Goal: Transaction & Acquisition: Purchase product/service

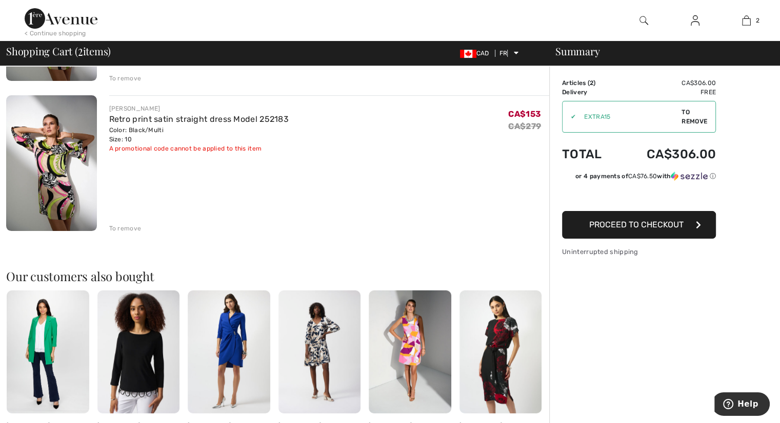
scroll to position [51, 0]
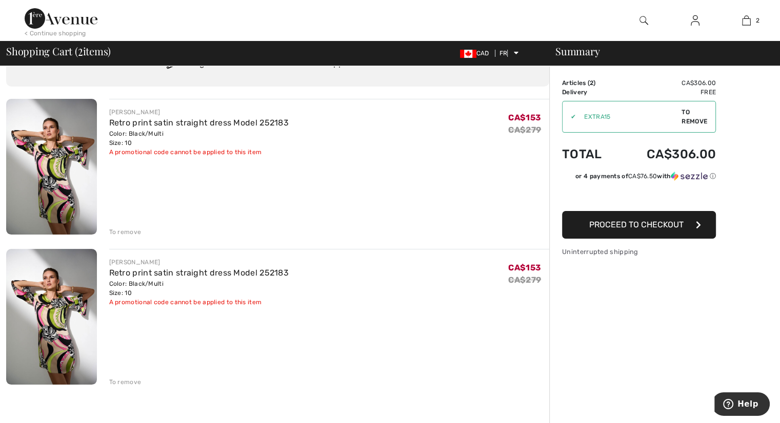
click at [120, 380] on font "To remove" at bounding box center [125, 382] width 32 height 7
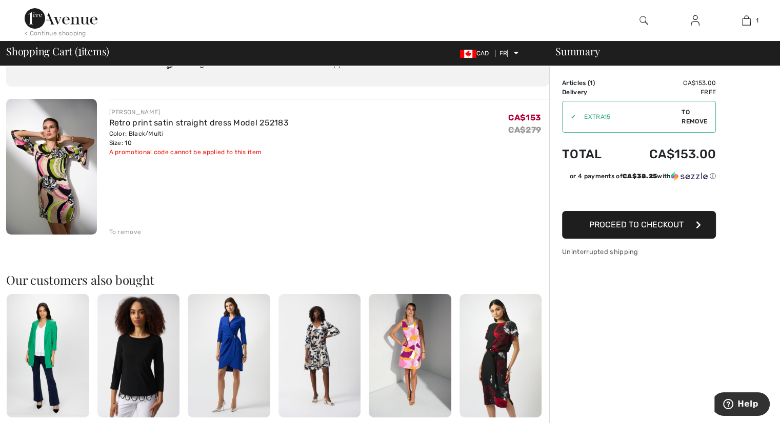
scroll to position [0, 0]
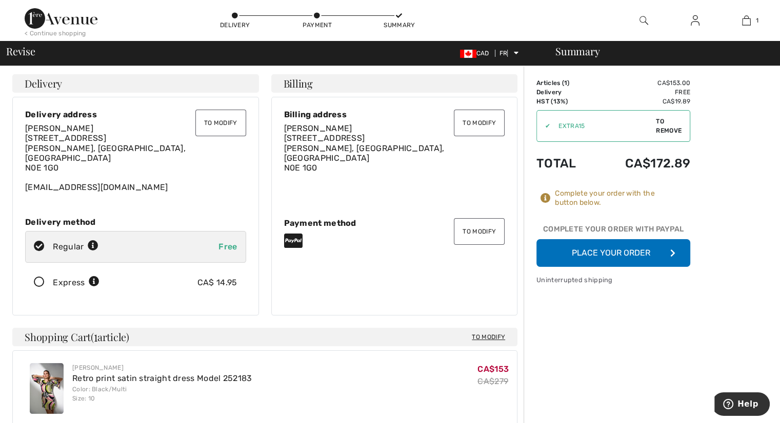
click at [630, 250] on font "Place your order" at bounding box center [611, 253] width 78 height 10
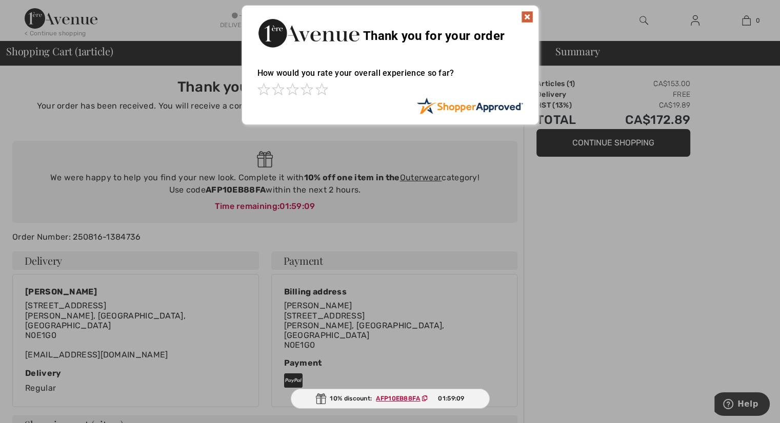
click at [524, 15] on img at bounding box center [527, 17] width 12 height 12
